Goal: Subscribe to service/newsletter

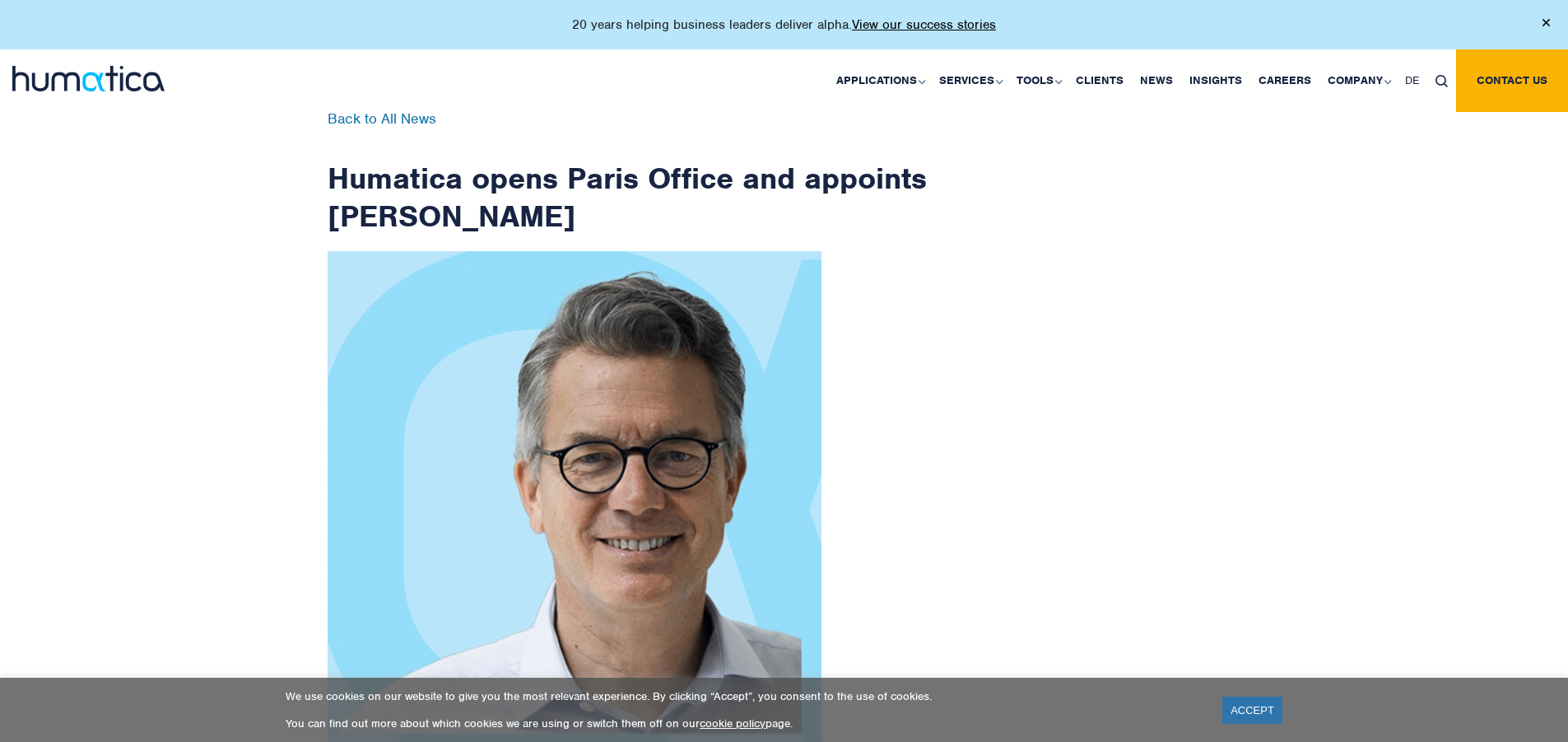
scroll to position [2642, 0]
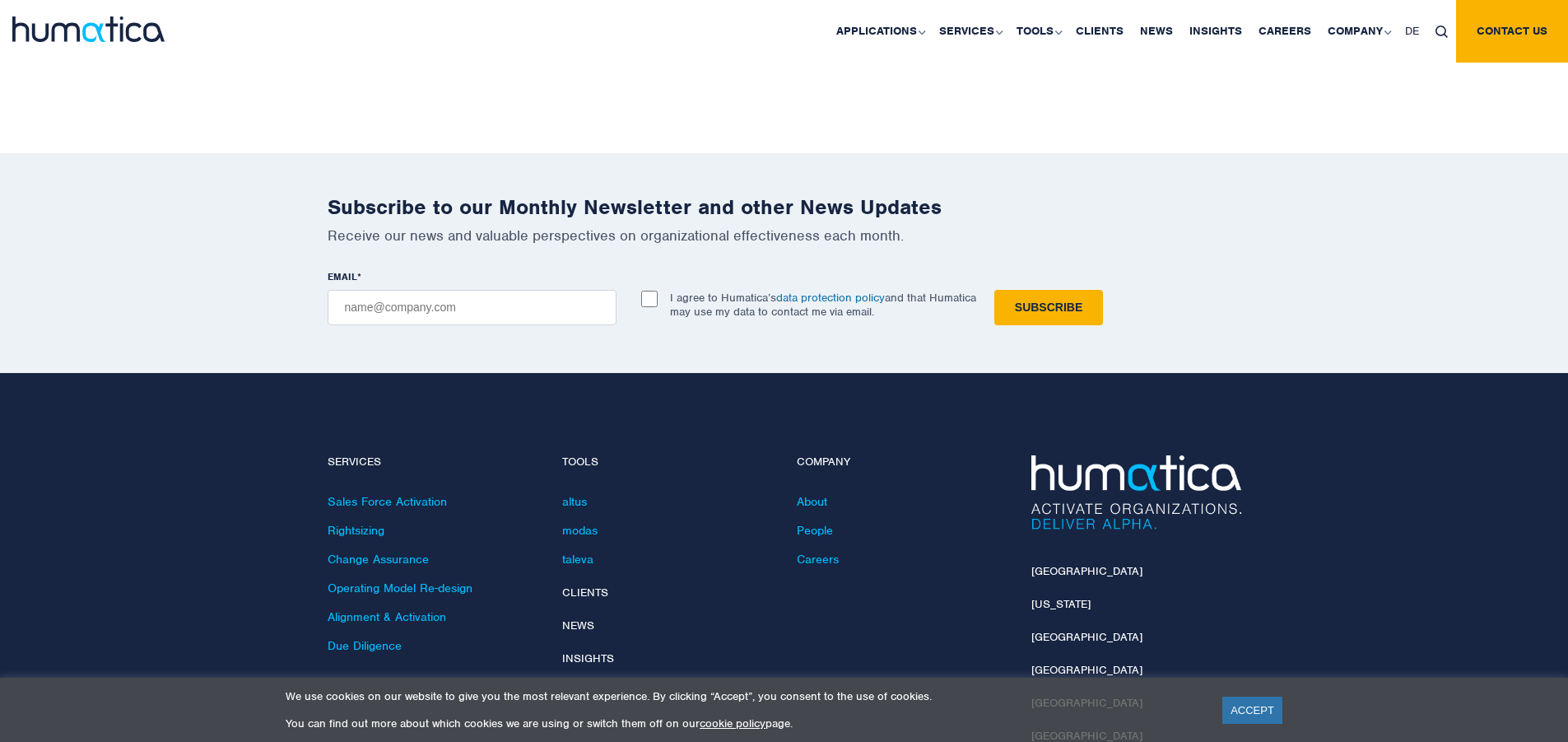
checkbox input "true"
type input "abdulrahmanusman7070@gmail.com"
click at [994, 290] on input "Subscribe" at bounding box center [1048, 308] width 109 height 35
